Goal: Information Seeking & Learning: Find specific fact

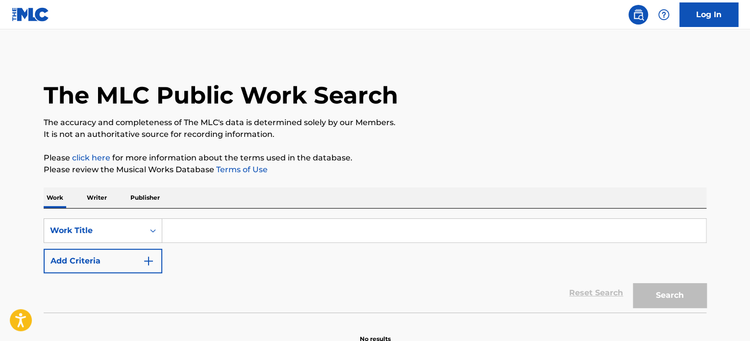
click at [189, 234] on input "Search Form" at bounding box center [433, 231] width 543 height 24
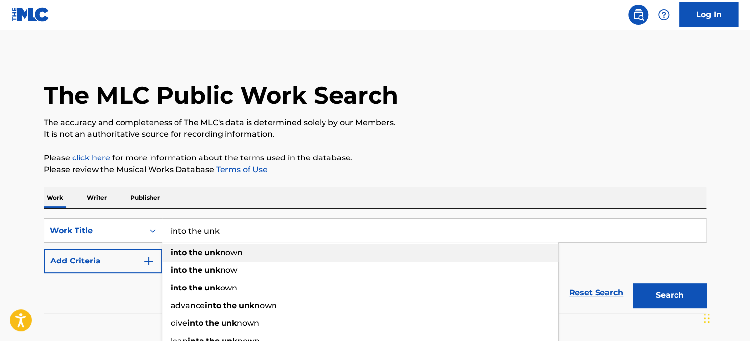
type input "into the unk"
click at [201, 246] on div "into the unk nown" at bounding box center [360, 253] width 396 height 18
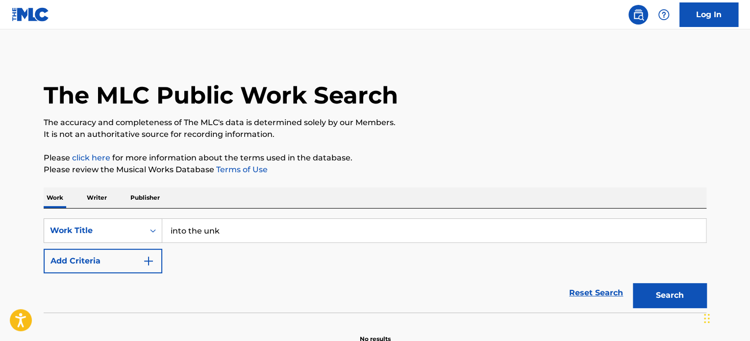
click at [128, 265] on button "Add Criteria" at bounding box center [103, 260] width 119 height 25
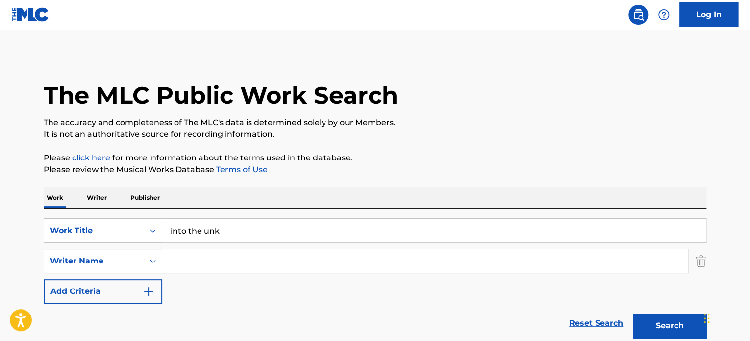
click at [218, 261] on input "Search Form" at bounding box center [424, 261] width 525 height 24
type input "porsinger"
click at [633, 313] on button "Search" at bounding box center [670, 325] width 74 height 25
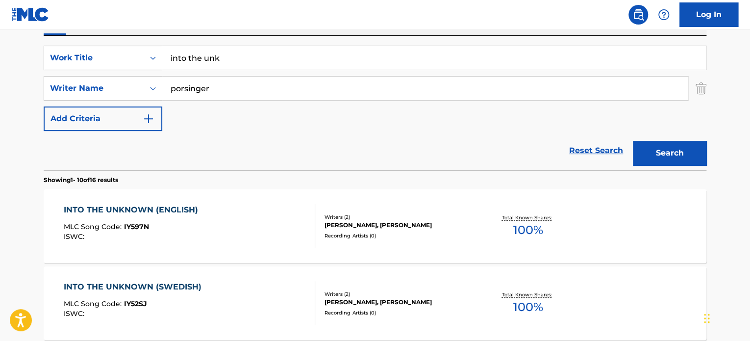
scroll to position [196, 0]
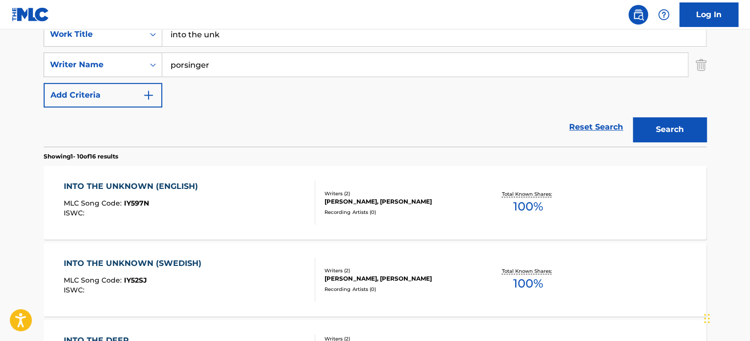
click at [151, 184] on div "INTO THE UNKNOWN (ENGLISH)" at bounding box center [133, 186] width 139 height 12
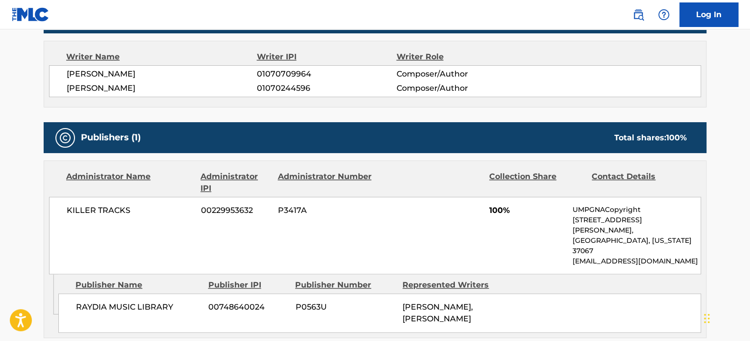
scroll to position [343, 0]
